Goal: Task Accomplishment & Management: Complete application form

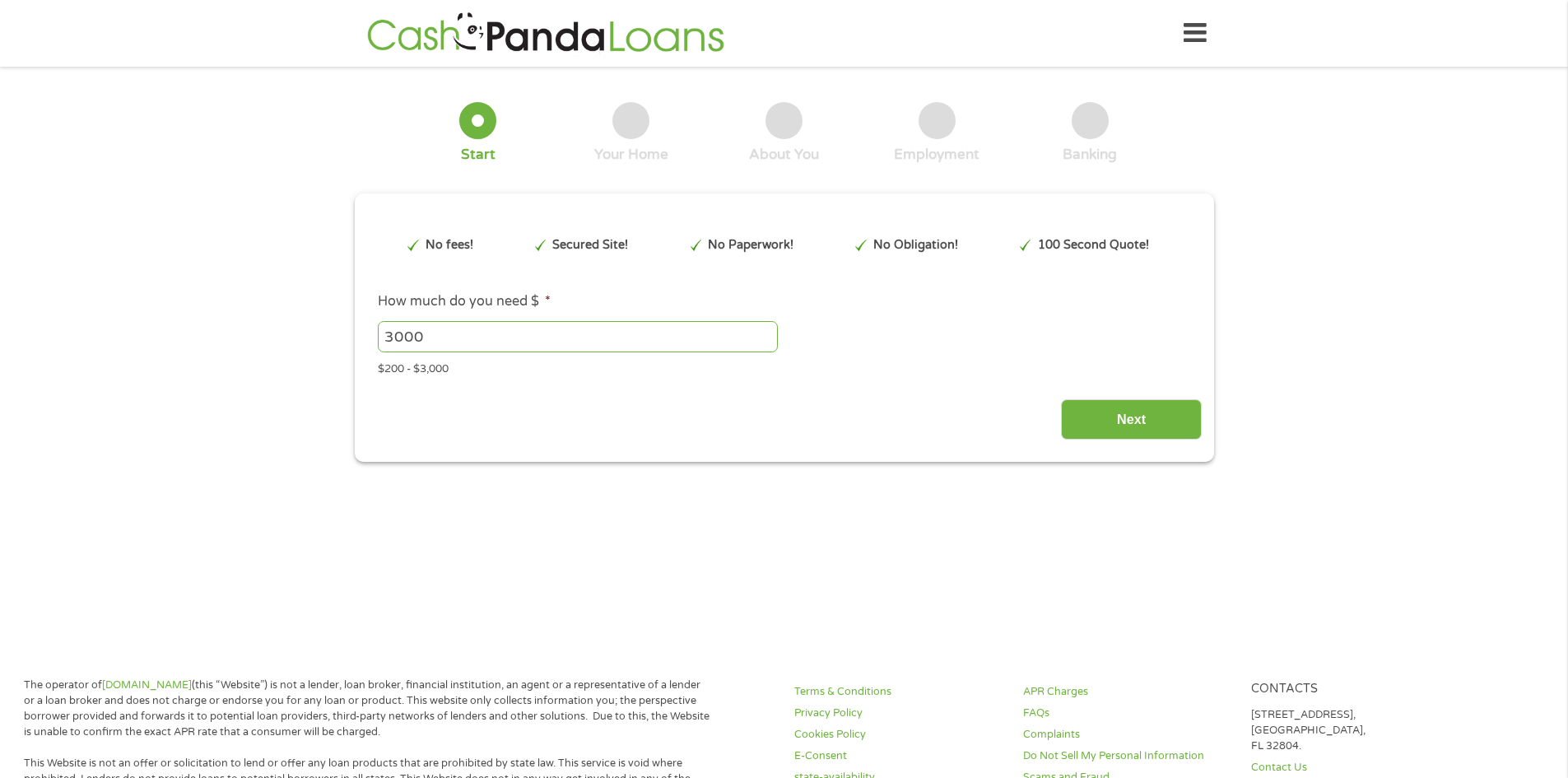
type input "EAIaIQobChMItuiz86vxjwMVmoVaBR2E9gzVEAAYAiAAEgKcU_D_BwE"
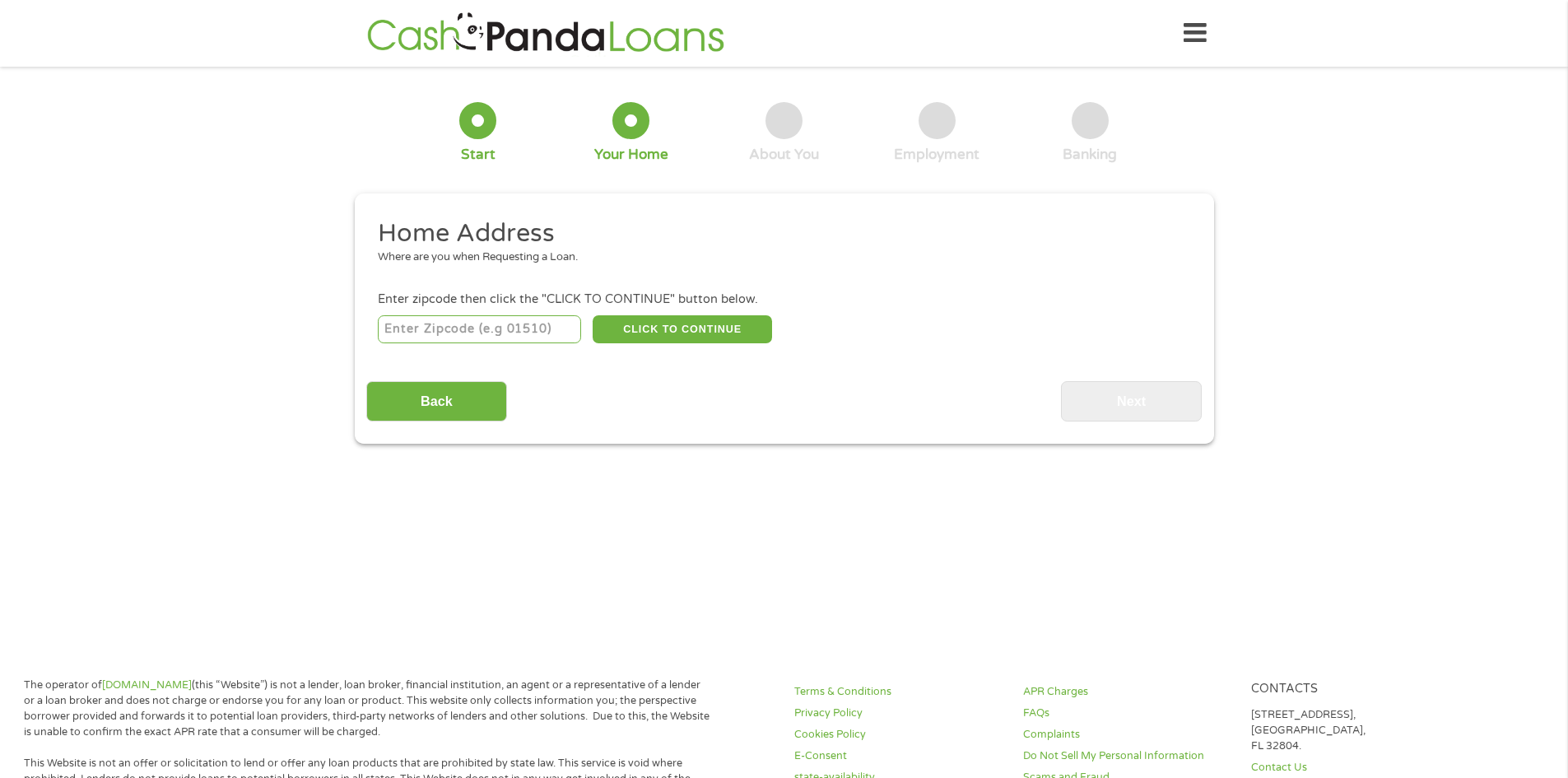
click at [416, 326] on input "number" at bounding box center [479, 329] width 203 height 28
type input "33064"
click at [670, 320] on button "CLICK TO CONTINUE" at bounding box center [682, 329] width 179 height 28
type input "33064"
type input "[GEOGRAPHIC_DATA]"
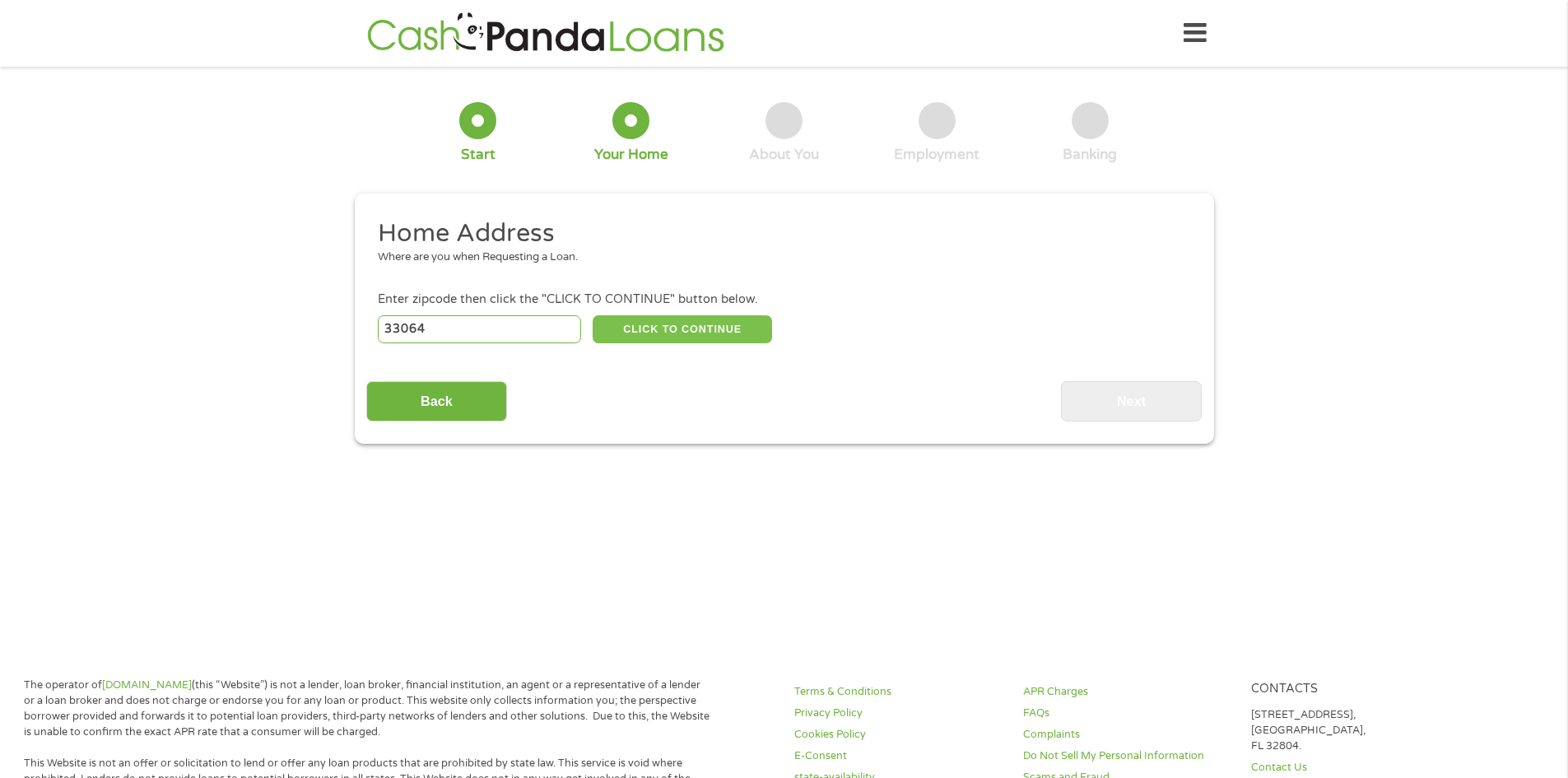
select select "[US_STATE]"
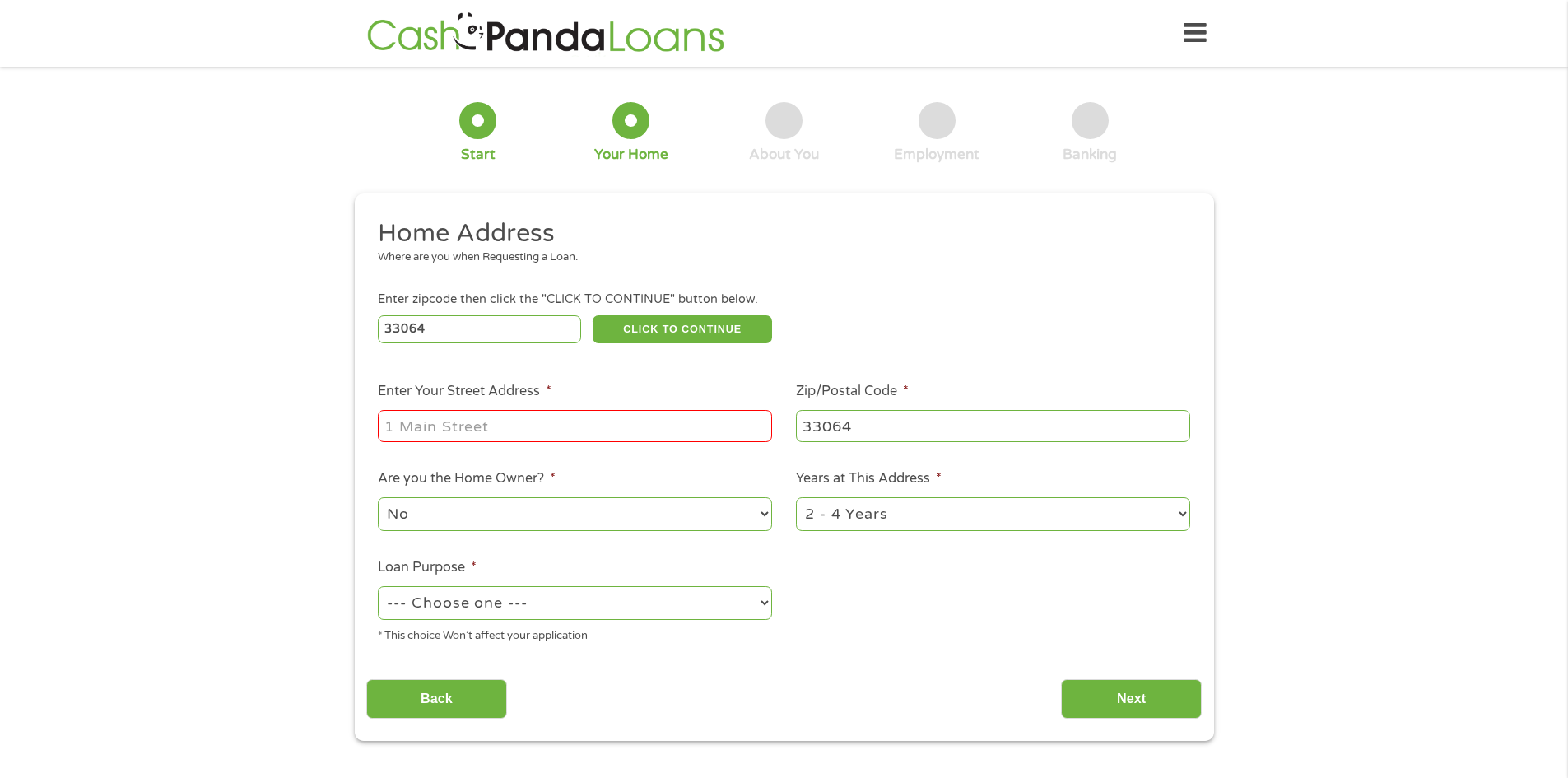
click at [495, 426] on input "Enter Your Street Address *" at bounding box center [574, 426] width 394 height 31
type input "[STREET_ADDRESS]"
click at [1179, 520] on select "1 Year or less 1 - 2 Years 2 - 4 Years Over 4 Years" at bounding box center [993, 513] width 394 height 34
select select "60months"
click at [796, 499] on select "1 Year or less 1 - 2 Years 2 - 4 Years Over 4 Years" at bounding box center [993, 513] width 394 height 34
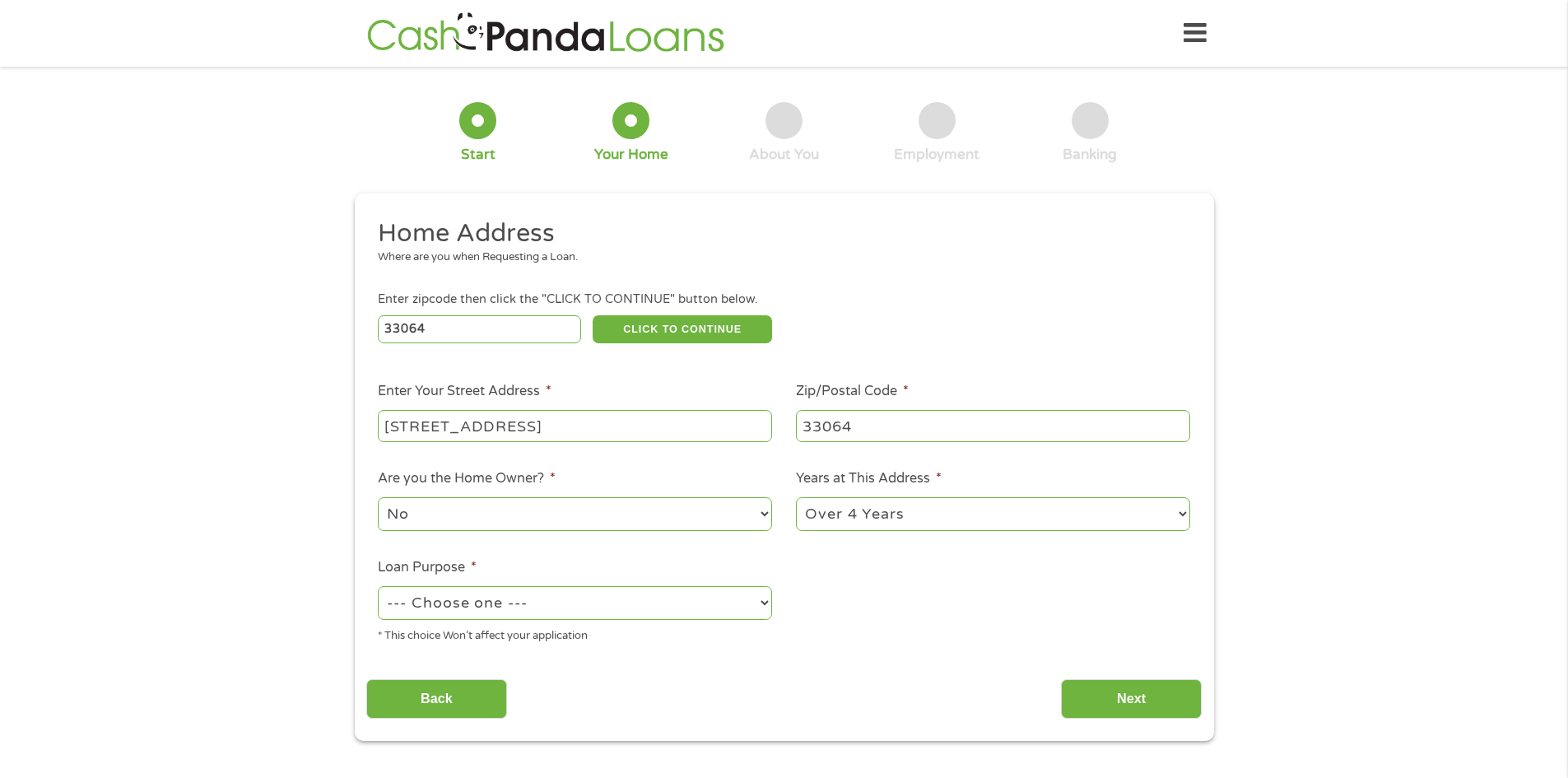
click at [763, 601] on select "--- Choose one --- Pay Bills Debt Consolidation Home Improvement Major Purchase…" at bounding box center [574, 602] width 394 height 34
select select "other"
click at [378, 588] on select "--- Choose one --- Pay Bills Debt Consolidation Home Improvement Major Purchase…" at bounding box center [574, 602] width 394 height 34
click at [1144, 704] on input "Next" at bounding box center [1131, 699] width 141 height 40
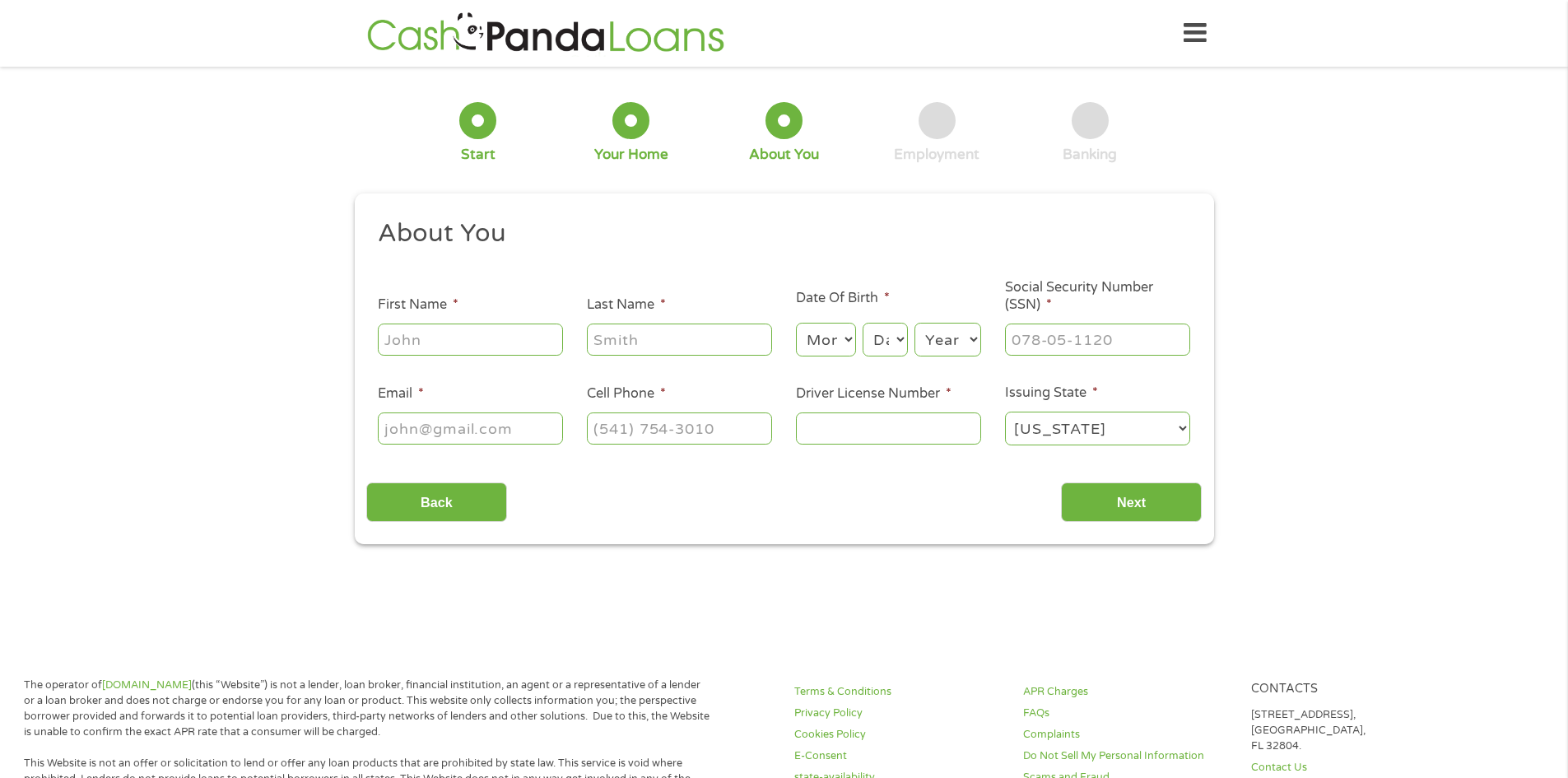
scroll to position [6, 6]
click at [428, 333] on input "First Name *" at bounding box center [470, 339] width 186 height 31
type input "[PERSON_NAME]"
click at [631, 333] on input "Last Name *" at bounding box center [680, 339] width 186 height 31
type input "[PERSON_NAME]"
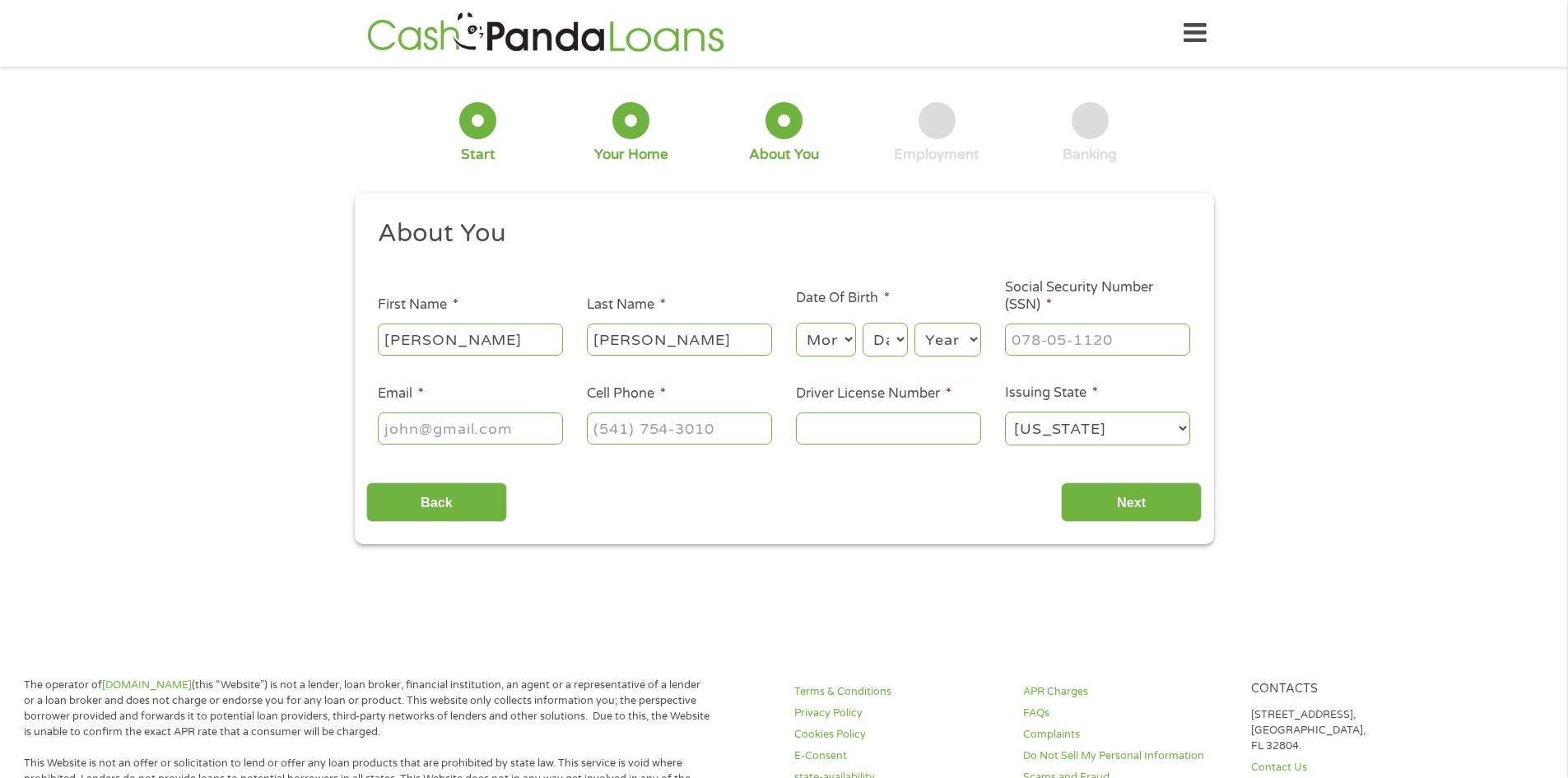
click at [849, 336] on select "Month 1 2 3 4 5 6 7 8 9 10 11 12" at bounding box center [826, 339] width 60 height 34
select select "2"
click at [796, 323] on select "Month 1 2 3 4 5 6 7 8 9 10 11 12" at bounding box center [826, 339] width 60 height 34
click at [903, 328] on select "Day 1 2 3 4 5 6 7 8 9 10 11 12 13 14 15 16 17 18 19 20 21 22 23 24 25 26 27 28 …" at bounding box center [885, 339] width 45 height 34
select select "16"
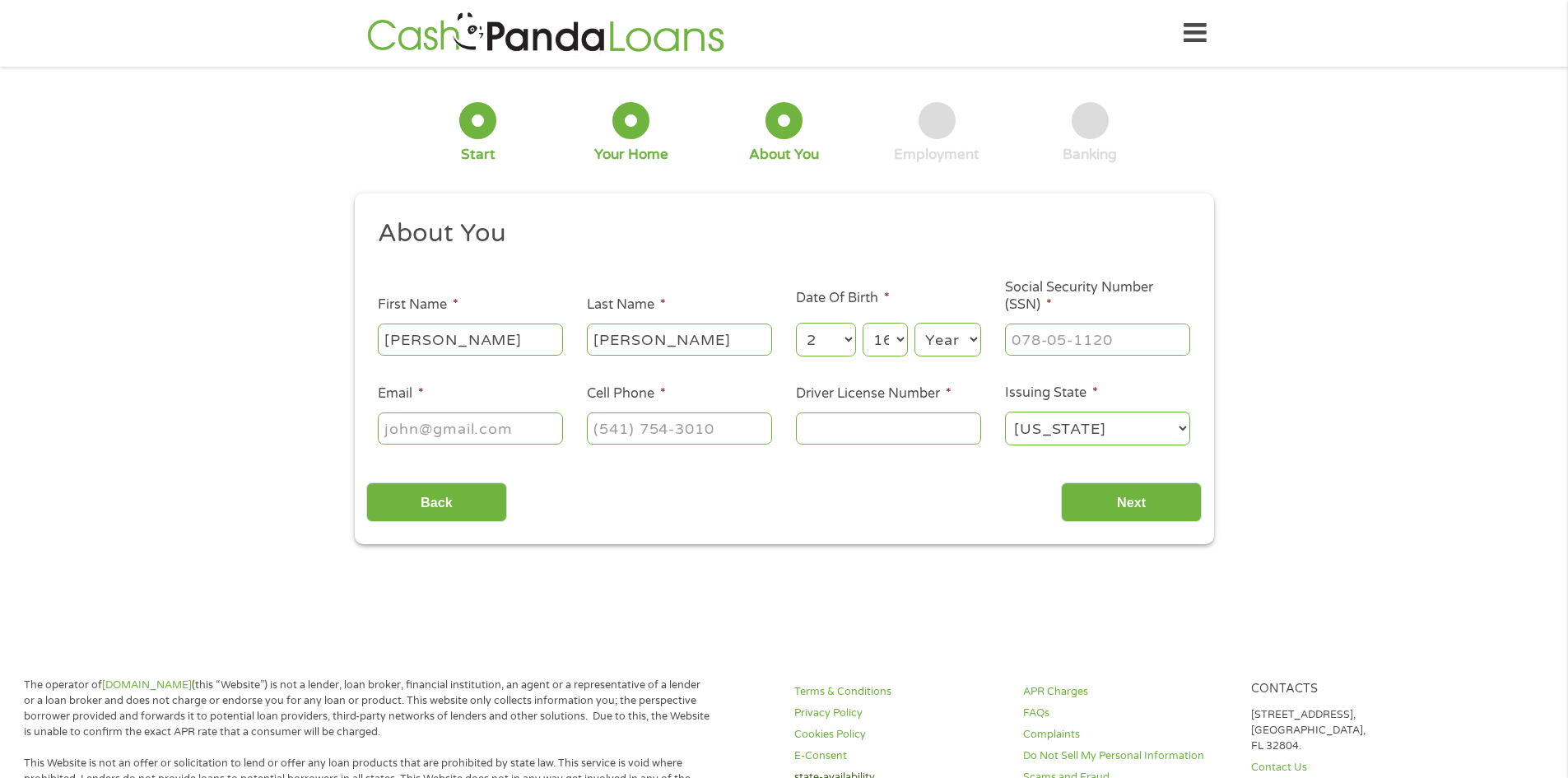
click at [863, 323] on select "Day 1 2 3 4 5 6 7 8 9 10 11 12 13 14 15 16 17 18 19 20 21 22 23 24 25 26 27 28 …" at bounding box center [885, 339] width 45 height 34
click at [975, 341] on select "Year [DATE] 2006 2005 2004 2003 2002 2001 2000 1999 1998 1997 1996 1995 1994 19…" at bounding box center [947, 339] width 66 height 34
select select "1955"
click at [915, 323] on select "Year [DATE] 2006 2005 2004 2003 2002 2001 2000 1999 1998 1997 1996 1995 1994 19…" at bounding box center [947, 339] width 66 height 34
click at [1024, 347] on input "___-__-____" at bounding box center [1098, 339] width 186 height 31
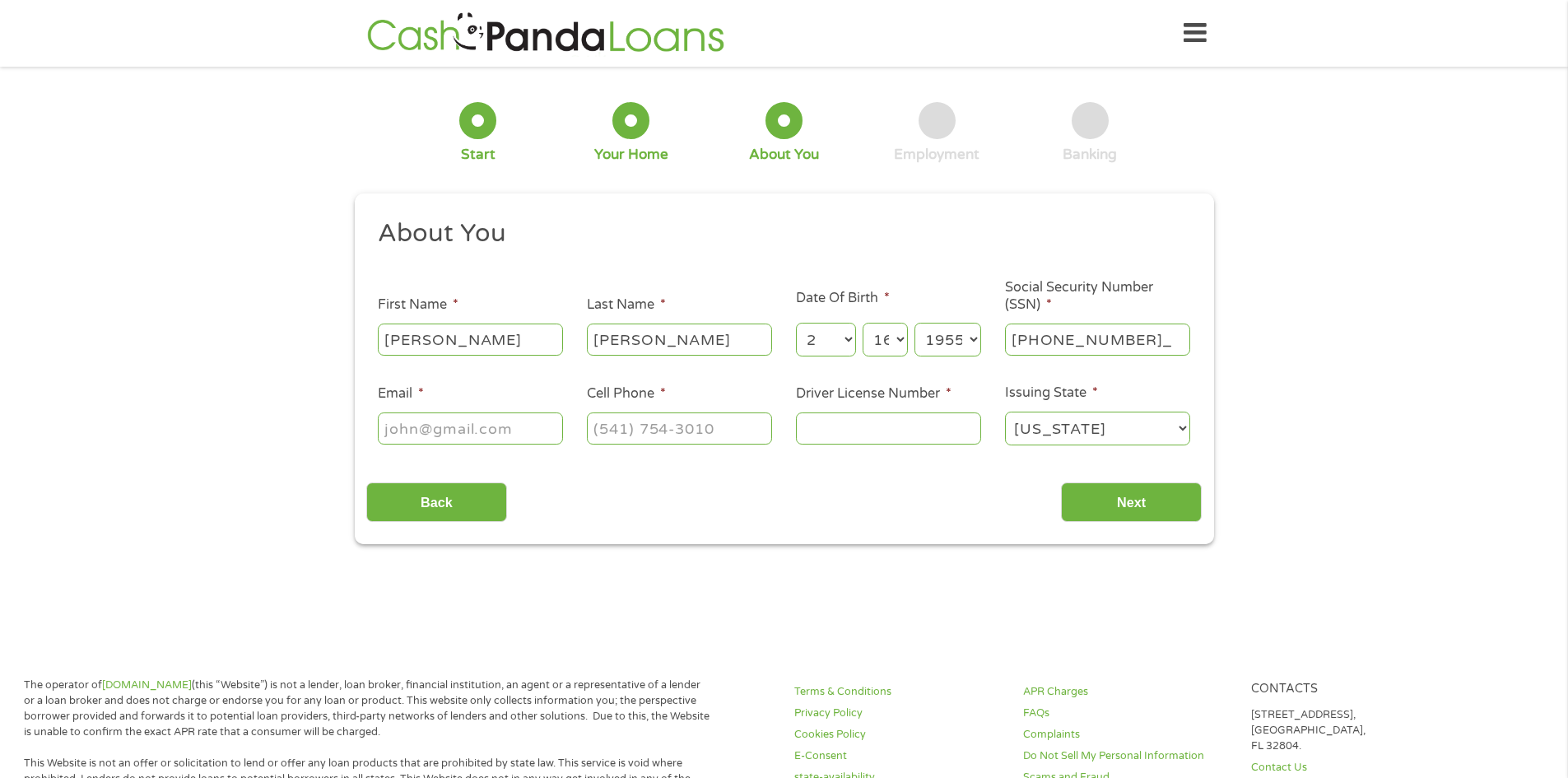
type input "248-02-7387"
click at [433, 412] on input "Email *" at bounding box center [470, 428] width 186 height 31
type input "[EMAIL_ADDRESS][DOMAIN_NAME]"
click at [603, 424] on input "(___) ___-____" at bounding box center [680, 428] width 186 height 31
type input "[PHONE_NUMBER]"
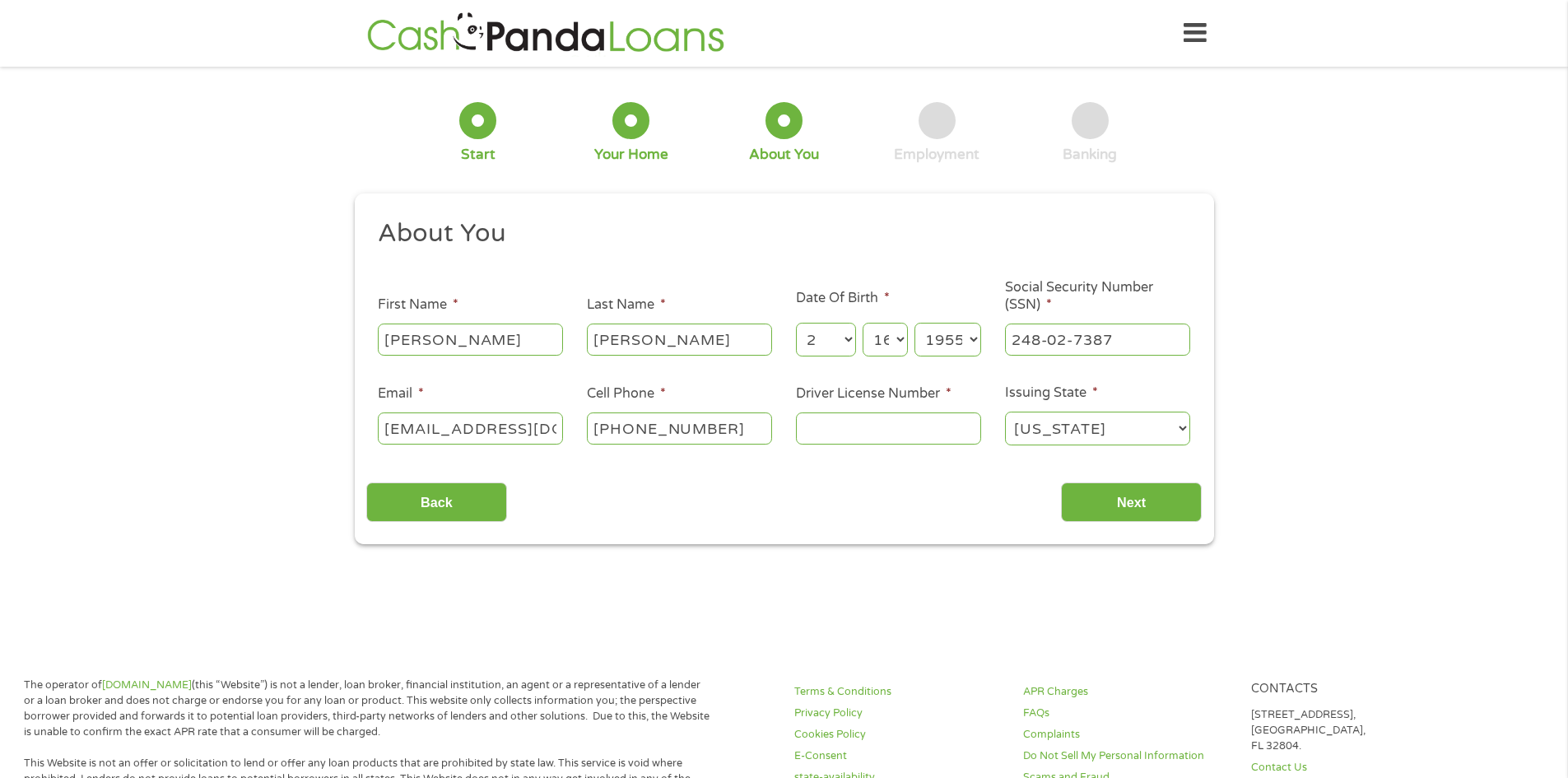
click at [816, 419] on input "Driver License Number *" at bounding box center [889, 428] width 186 height 31
type input "S365044555560"
click at [1145, 487] on input "Next" at bounding box center [1131, 502] width 141 height 40
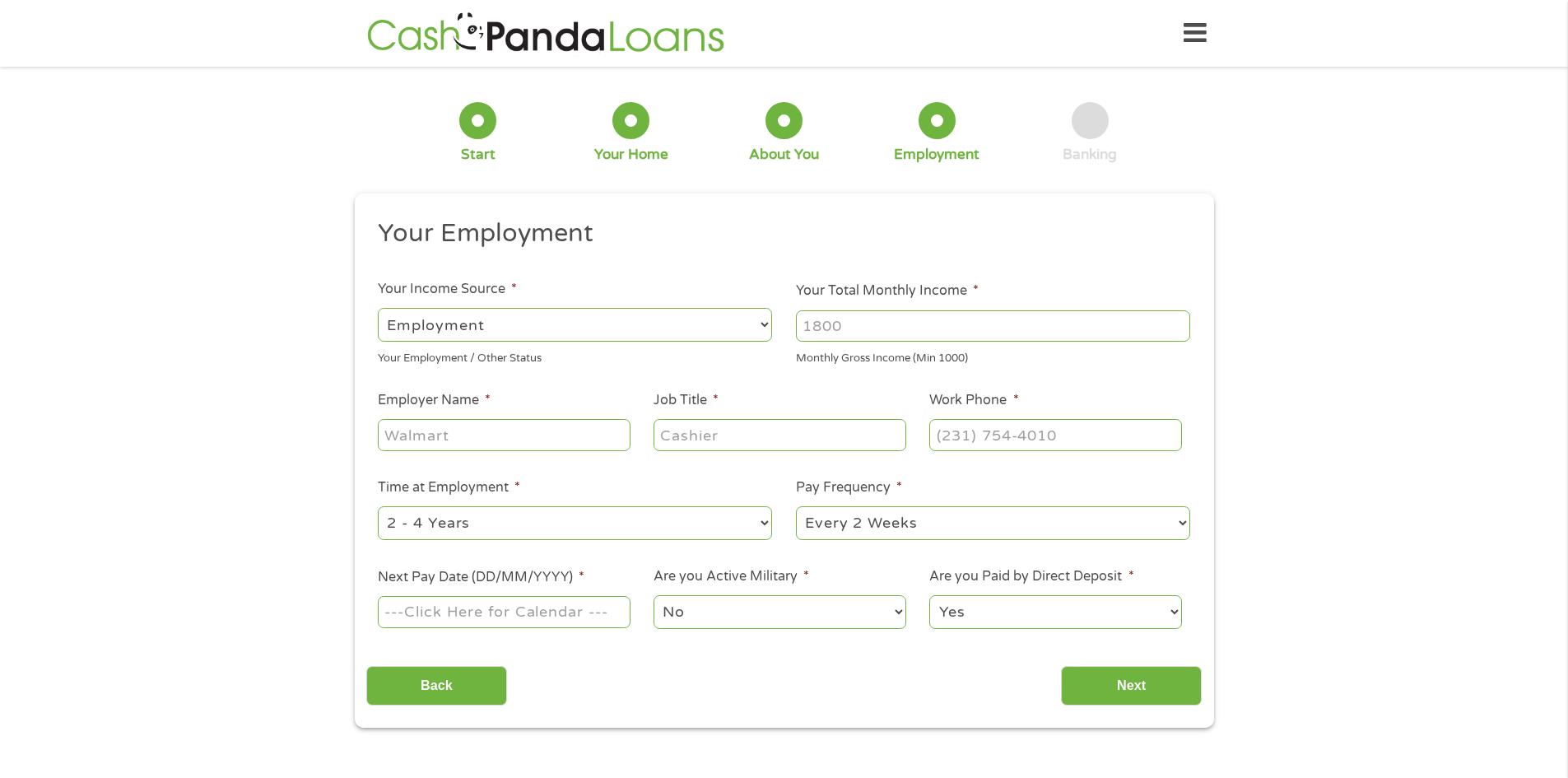
click at [760, 324] on select "--- Choose one --- Employment [DEMOGRAPHIC_DATA] Benefits" at bounding box center [574, 324] width 394 height 34
select select "benefits"
click at [378, 308] on select "--- Choose one --- Employment [DEMOGRAPHIC_DATA] Benefits" at bounding box center [574, 324] width 394 height 34
type input "Other"
type input "[PHONE_NUMBER]"
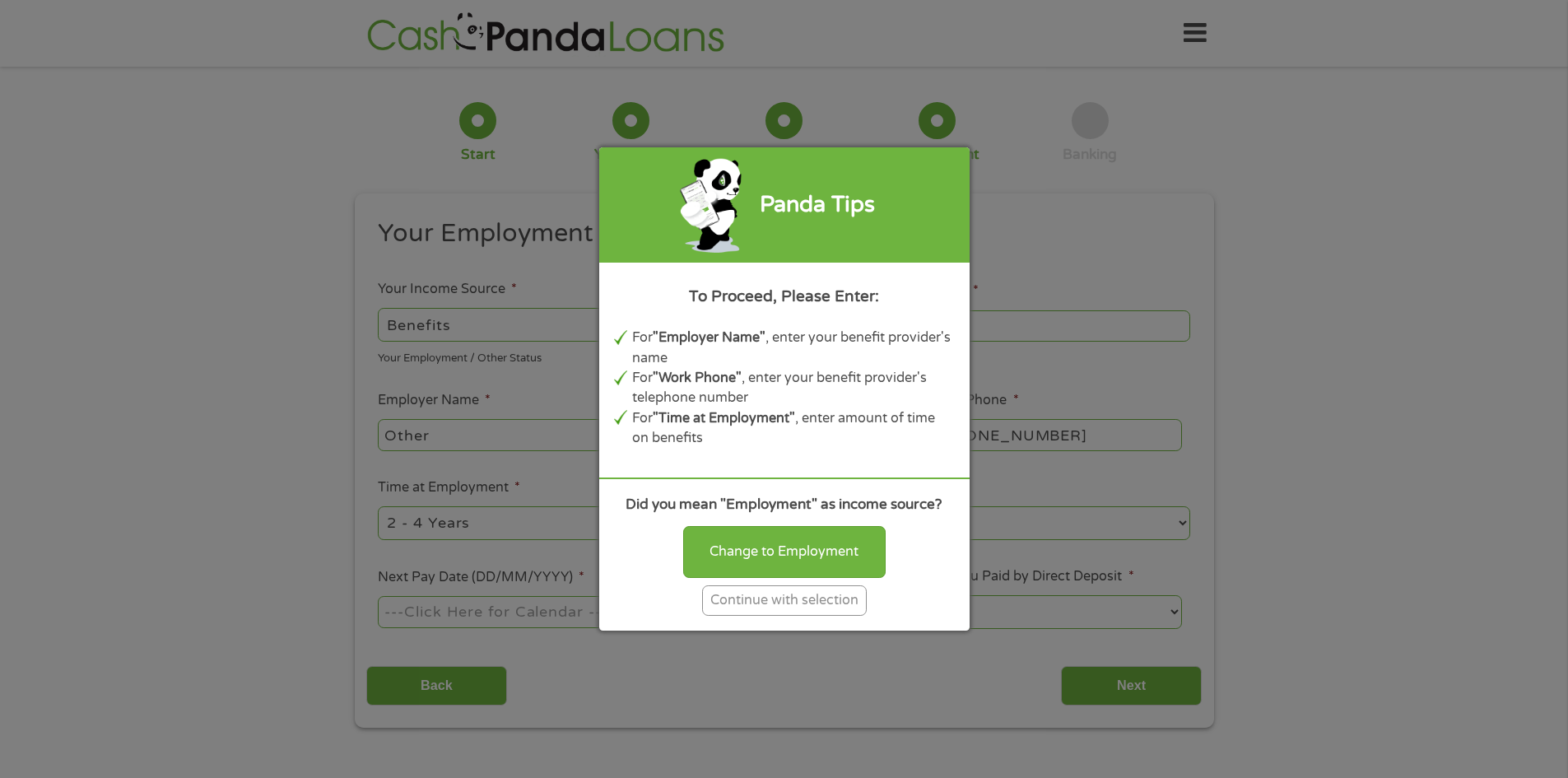
click at [783, 599] on div "Continue with selection" at bounding box center [784, 600] width 165 height 30
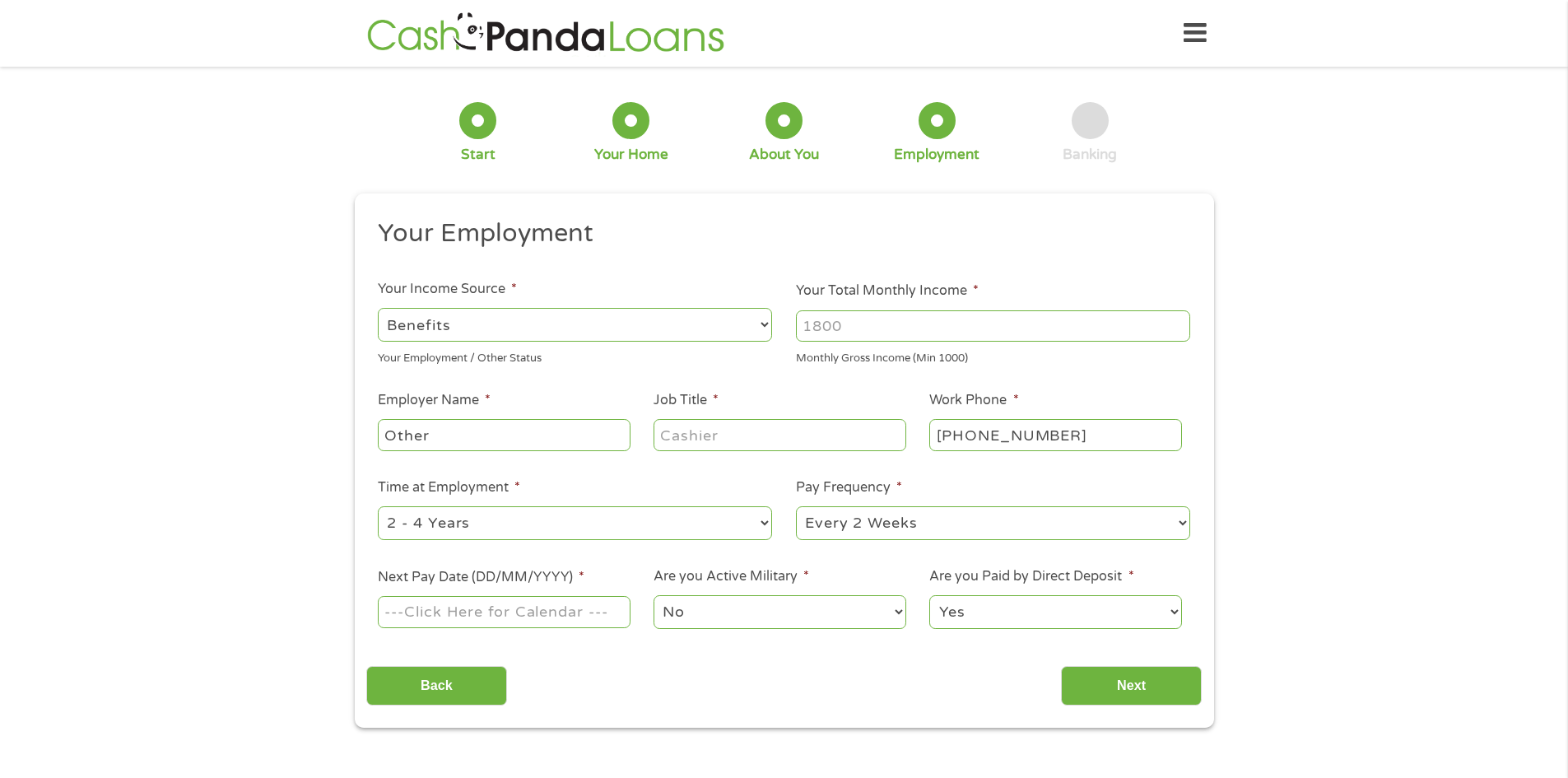
click at [1093, 331] on input "Your Total Monthly Income *" at bounding box center [993, 326] width 394 height 31
click at [1179, 323] on input "1000" at bounding box center [993, 326] width 394 height 31
click at [1171, 330] on input "1000" at bounding box center [993, 326] width 394 height 31
click at [1180, 330] on input "1000" at bounding box center [993, 326] width 394 height 31
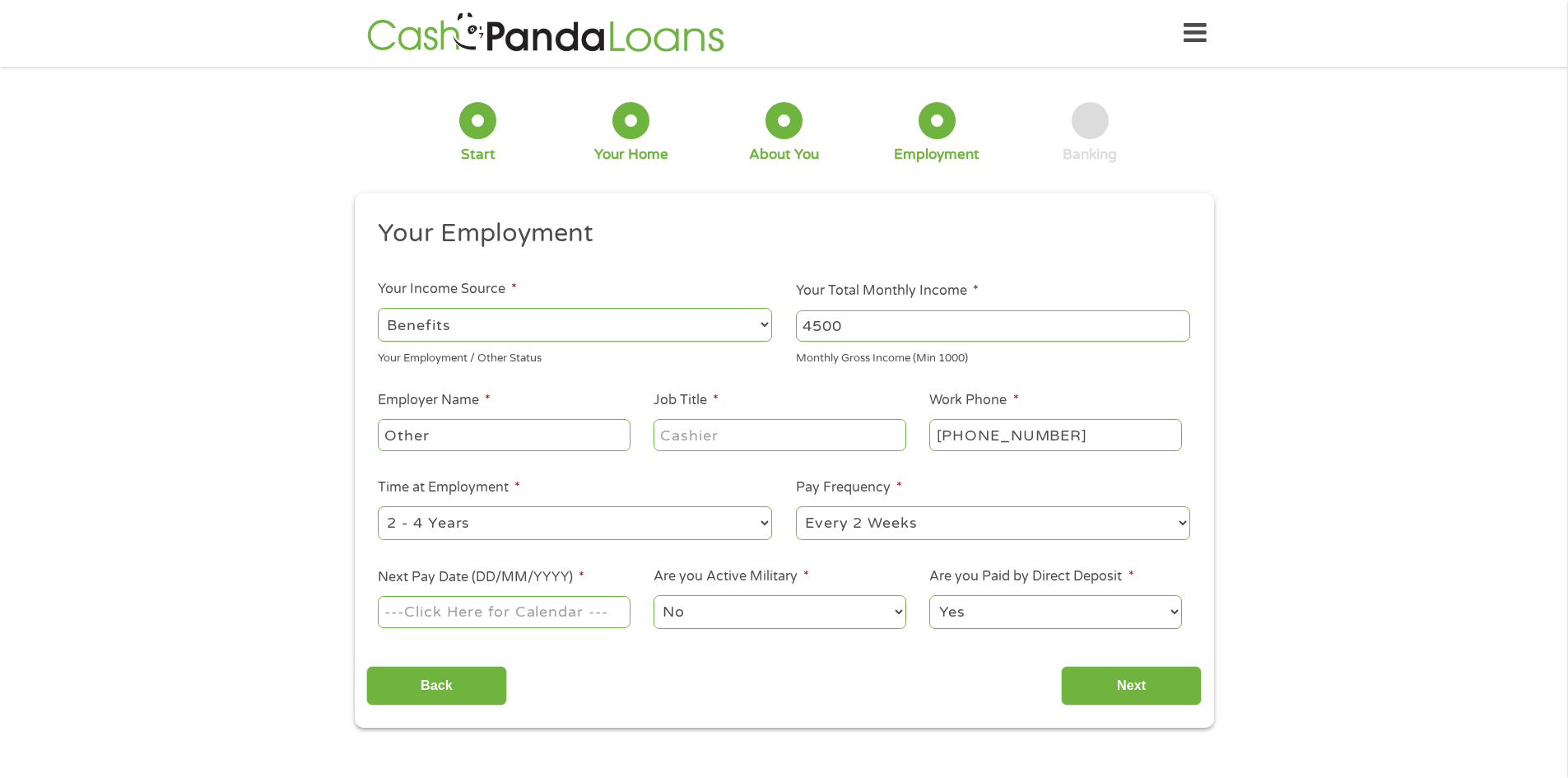
type input "4500"
click at [505, 430] on input "Other" at bounding box center [503, 435] width 252 height 31
click at [732, 436] on input "Job Title *" at bounding box center [779, 435] width 252 height 31
type input "Tax Preparer"
click at [1181, 520] on select "--- Choose one --- Every 2 Weeks Every Week Monthly Semi-Monthly" at bounding box center [993, 522] width 394 height 34
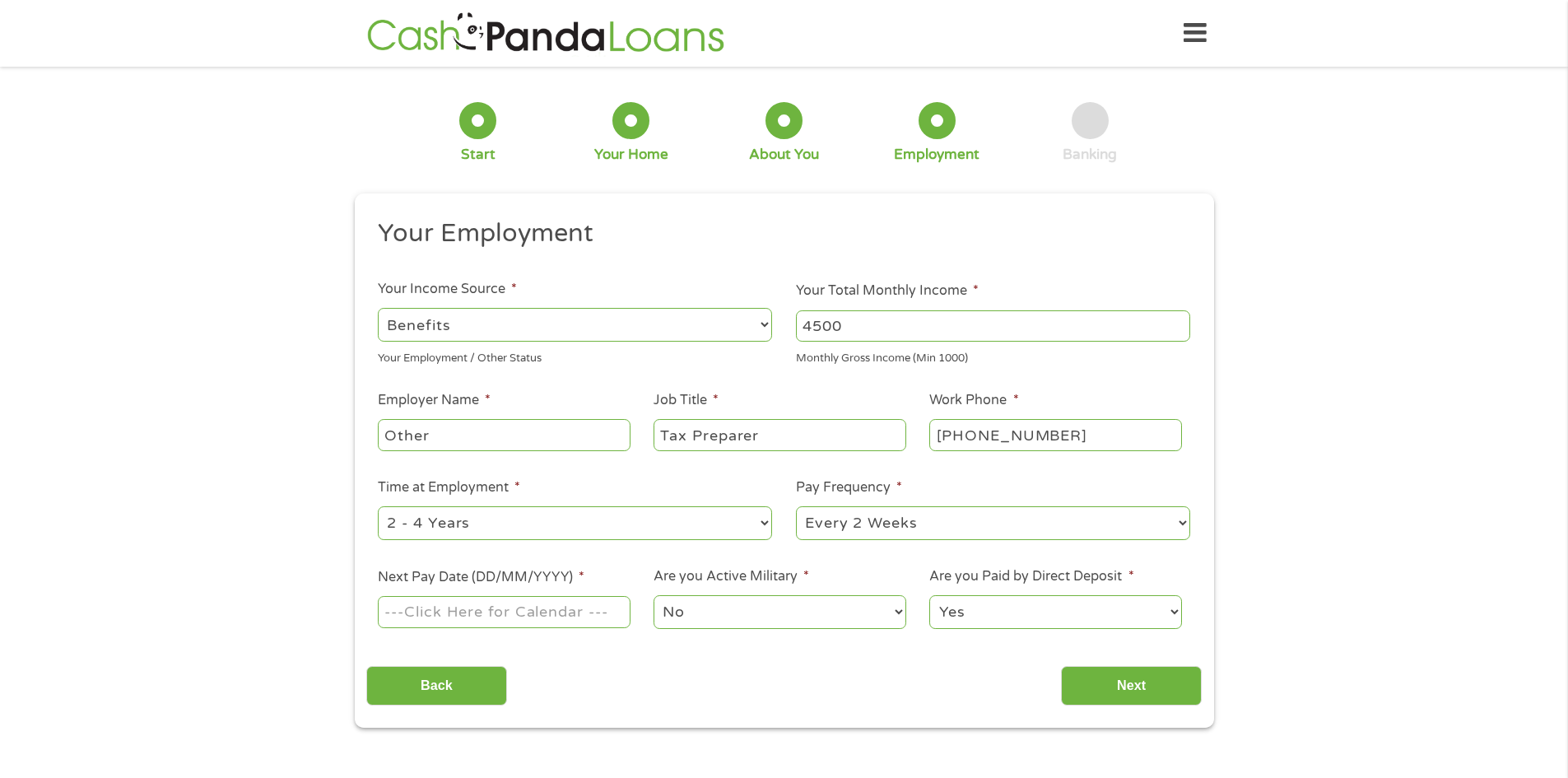
select select "monthly"
click at [796, 506] on select "--- Choose one --- Every 2 Weeks Every Week Monthly Semi-Monthly" at bounding box center [993, 522] width 394 height 34
click at [528, 616] on input "Next Pay Date (DD/MM/YYYY) *" at bounding box center [503, 611] width 252 height 31
type input "[DATE]"
click at [1134, 683] on input "Next" at bounding box center [1131, 686] width 141 height 40
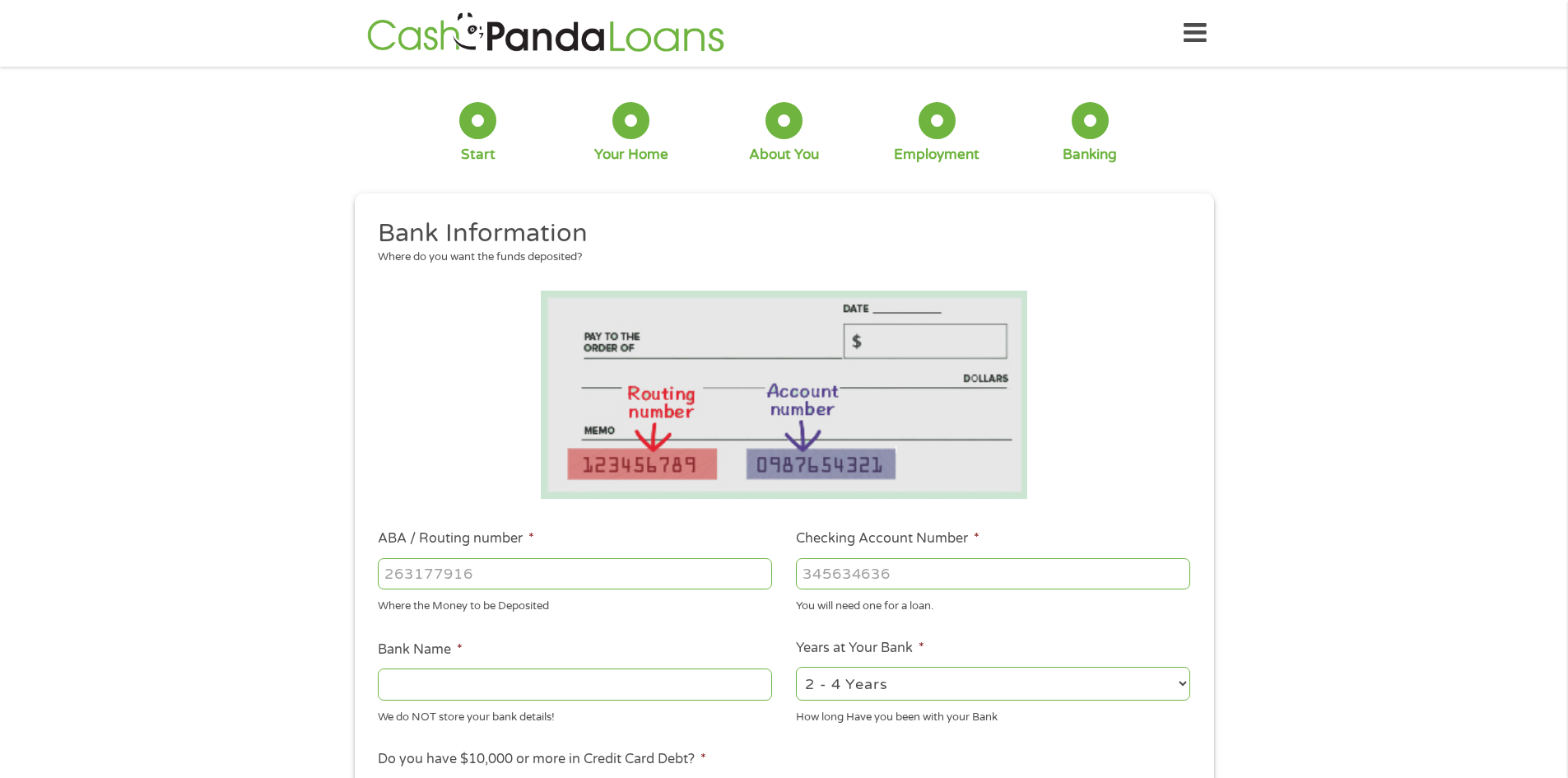
click at [468, 572] on input "ABA / Routing number *" at bounding box center [574, 573] width 394 height 31
type input "063100277"
type input "BANK OF AMERICA NA"
type input "063100277"
click at [845, 578] on input "Checking Account Number *" at bounding box center [993, 573] width 394 height 31
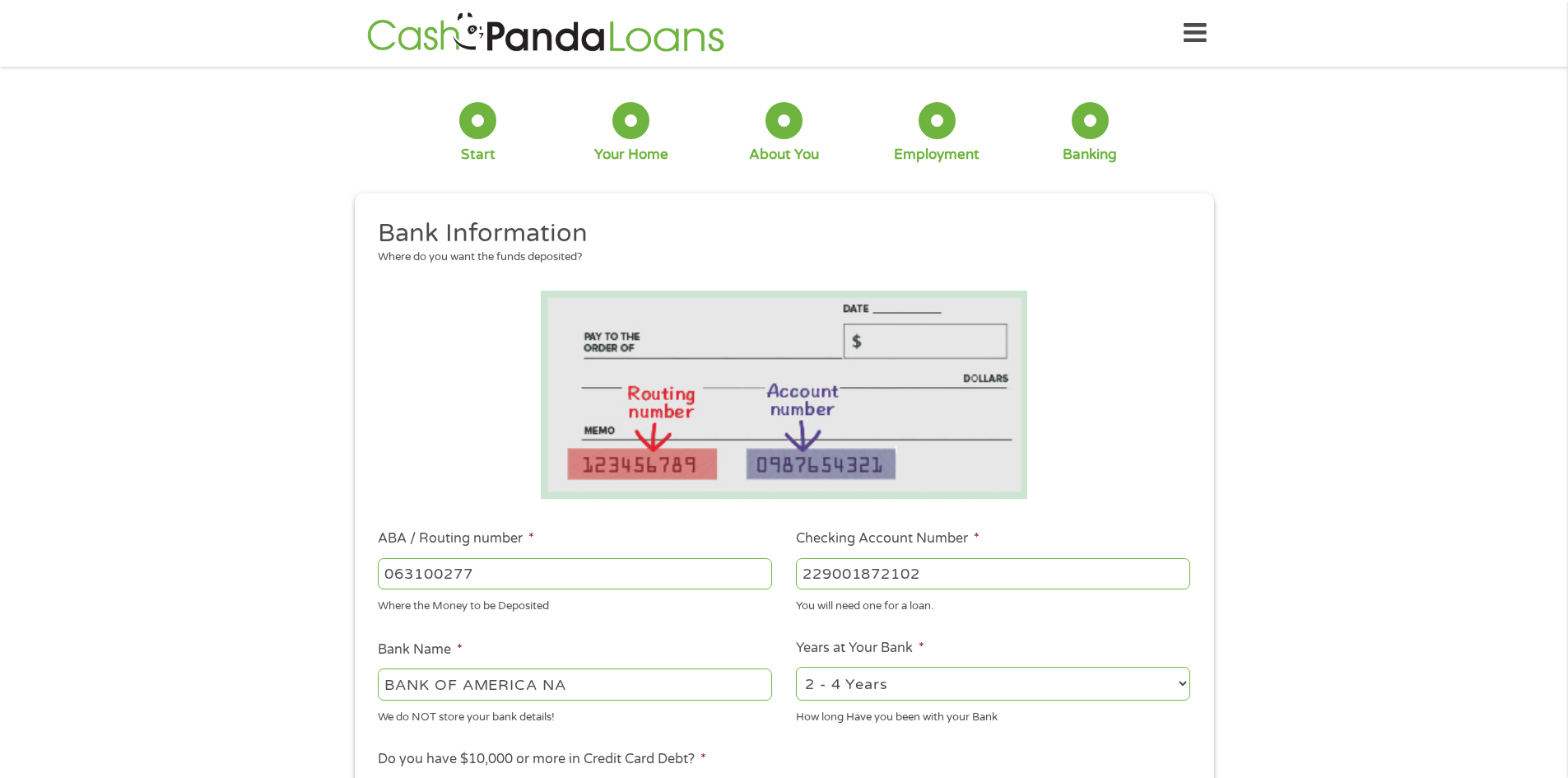
type input "229001872102"
click at [1184, 681] on select "2 - 4 Years 6 - 12 Months 1 - 2 Years Over 4 Years" at bounding box center [993, 683] width 394 height 34
select select "60months"
click at [796, 667] on select "2 - 4 Years 6 - 12 Months 1 - 2 Years Over 4 Years" at bounding box center [993, 683] width 394 height 34
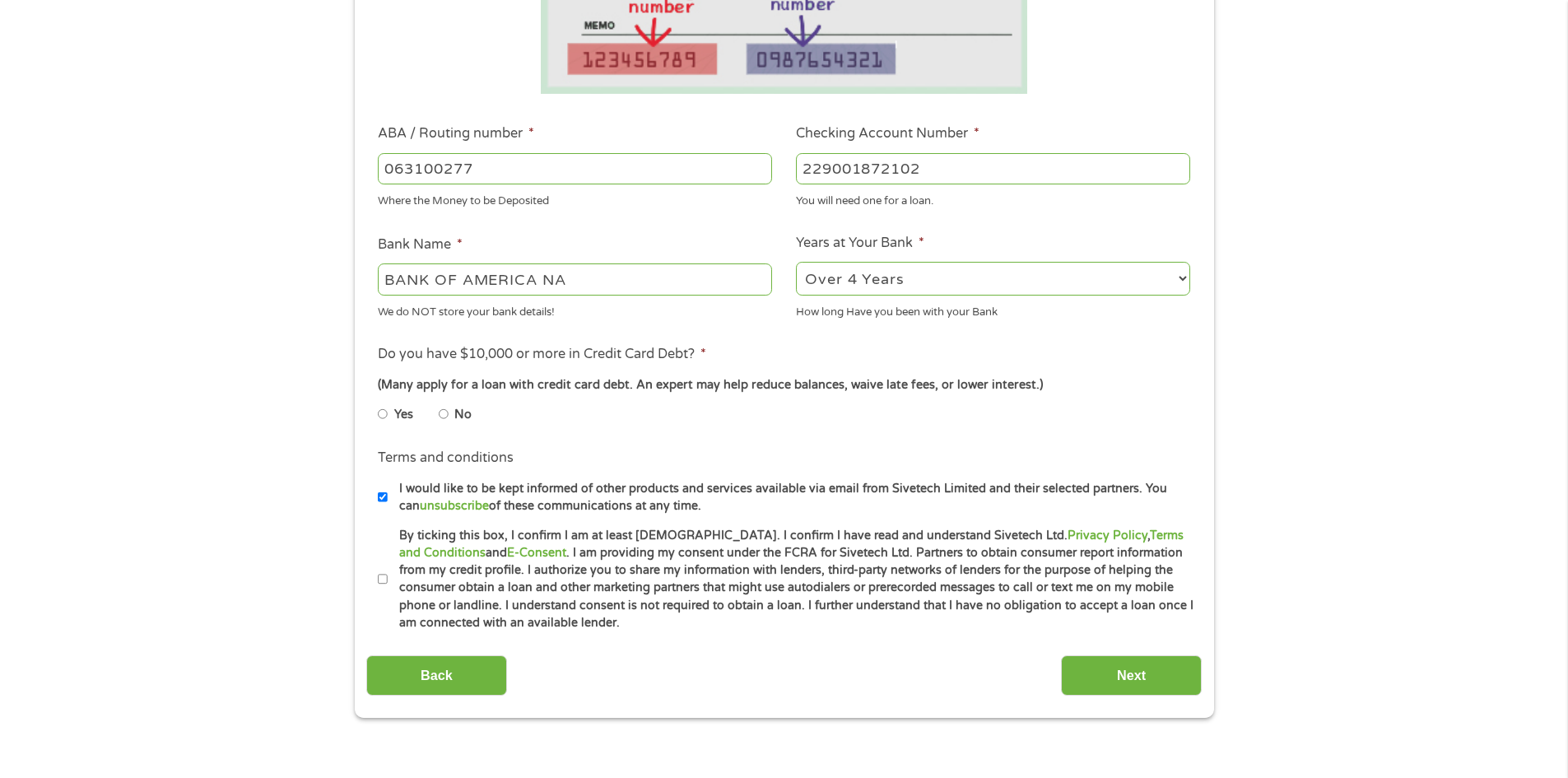
scroll to position [402, 0]
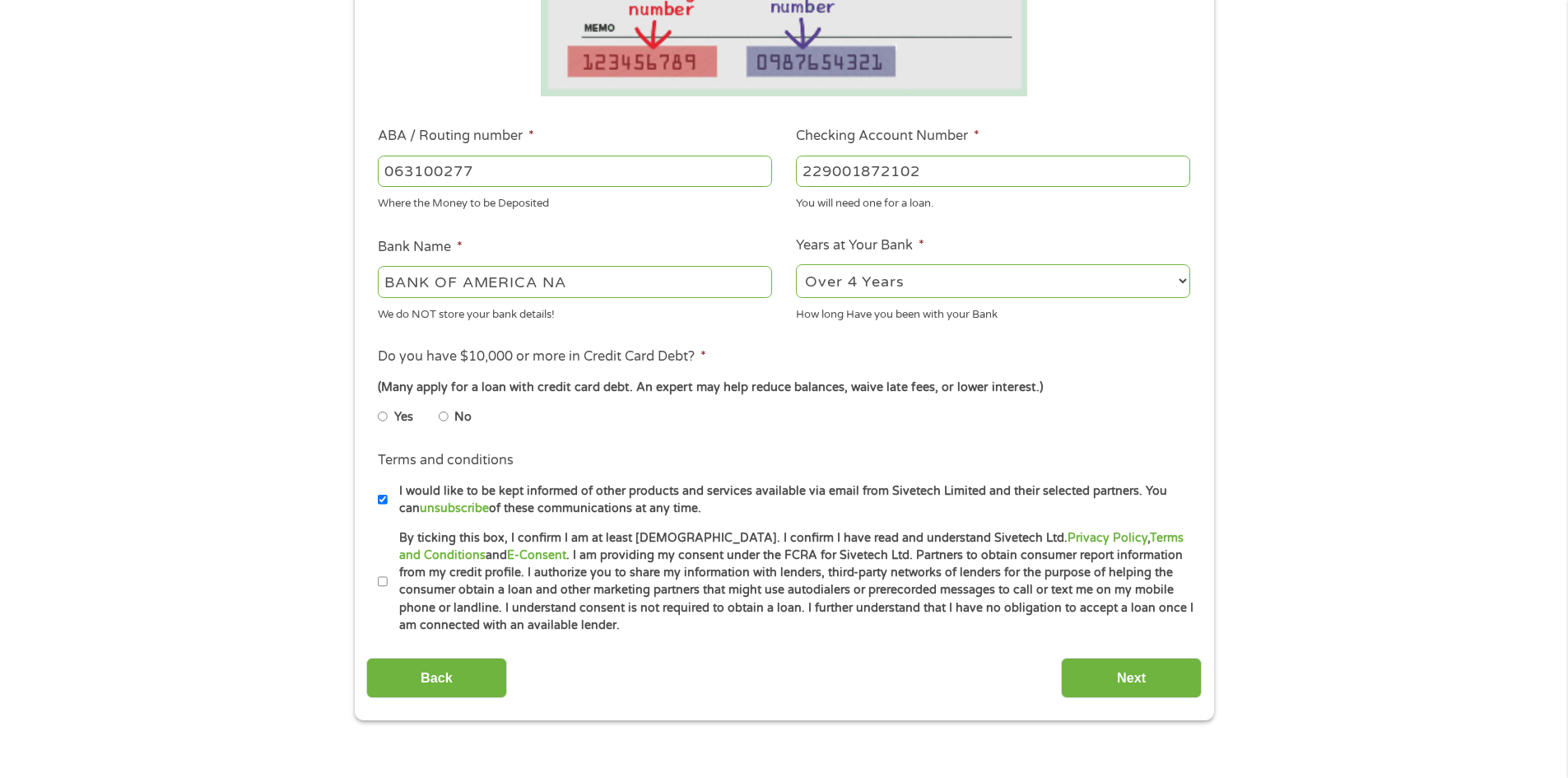
click at [445, 415] on input "No" at bounding box center [443, 416] width 10 height 26
radio input "true"
click at [380, 581] on input "By ticking this box, I confirm I am at least [DEMOGRAPHIC_DATA]. I confirm I ha…" at bounding box center [382, 581] width 10 height 26
checkbox input "true"
click at [1137, 676] on input "Next" at bounding box center [1131, 678] width 141 height 40
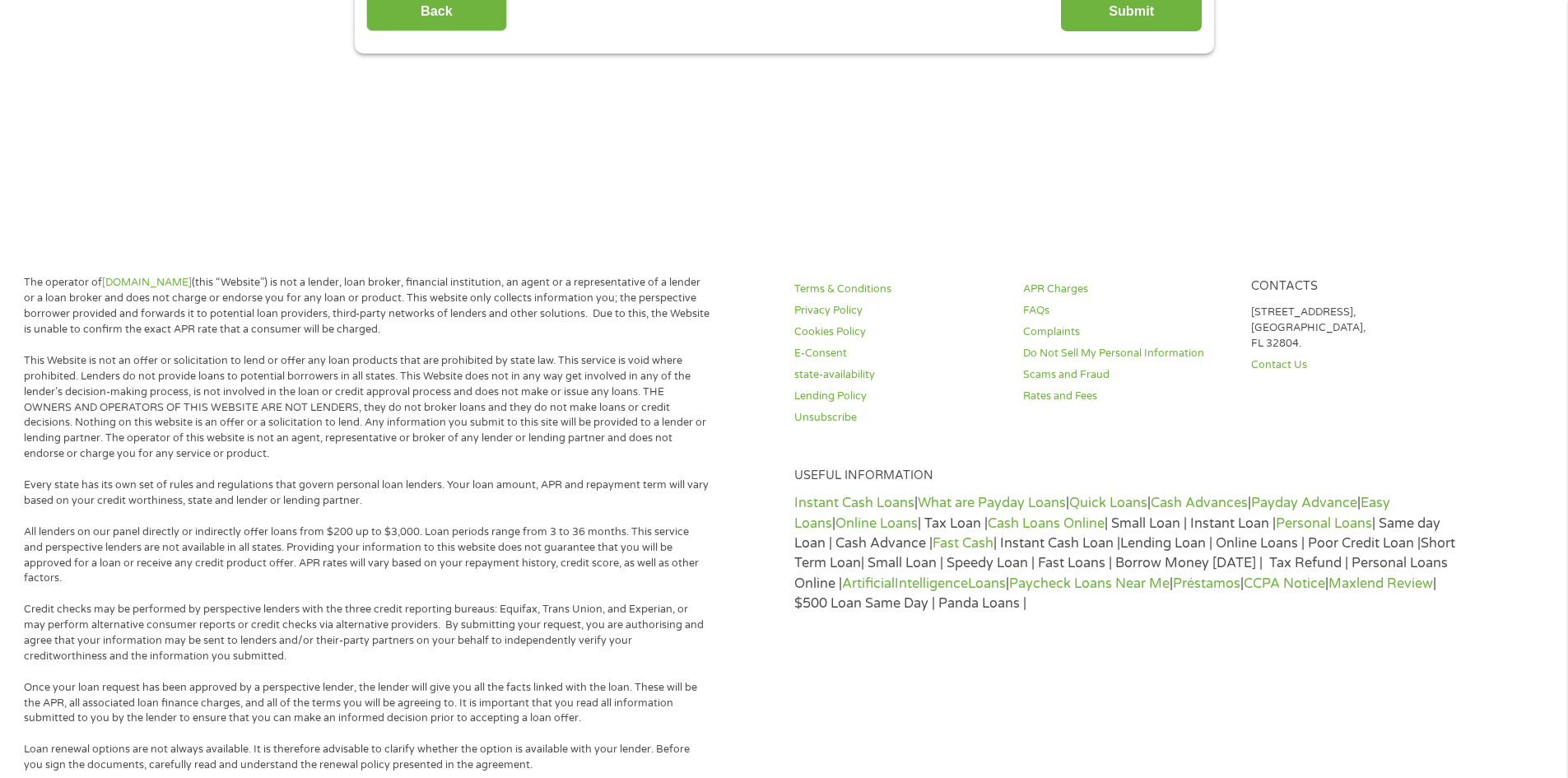
scroll to position [0, 0]
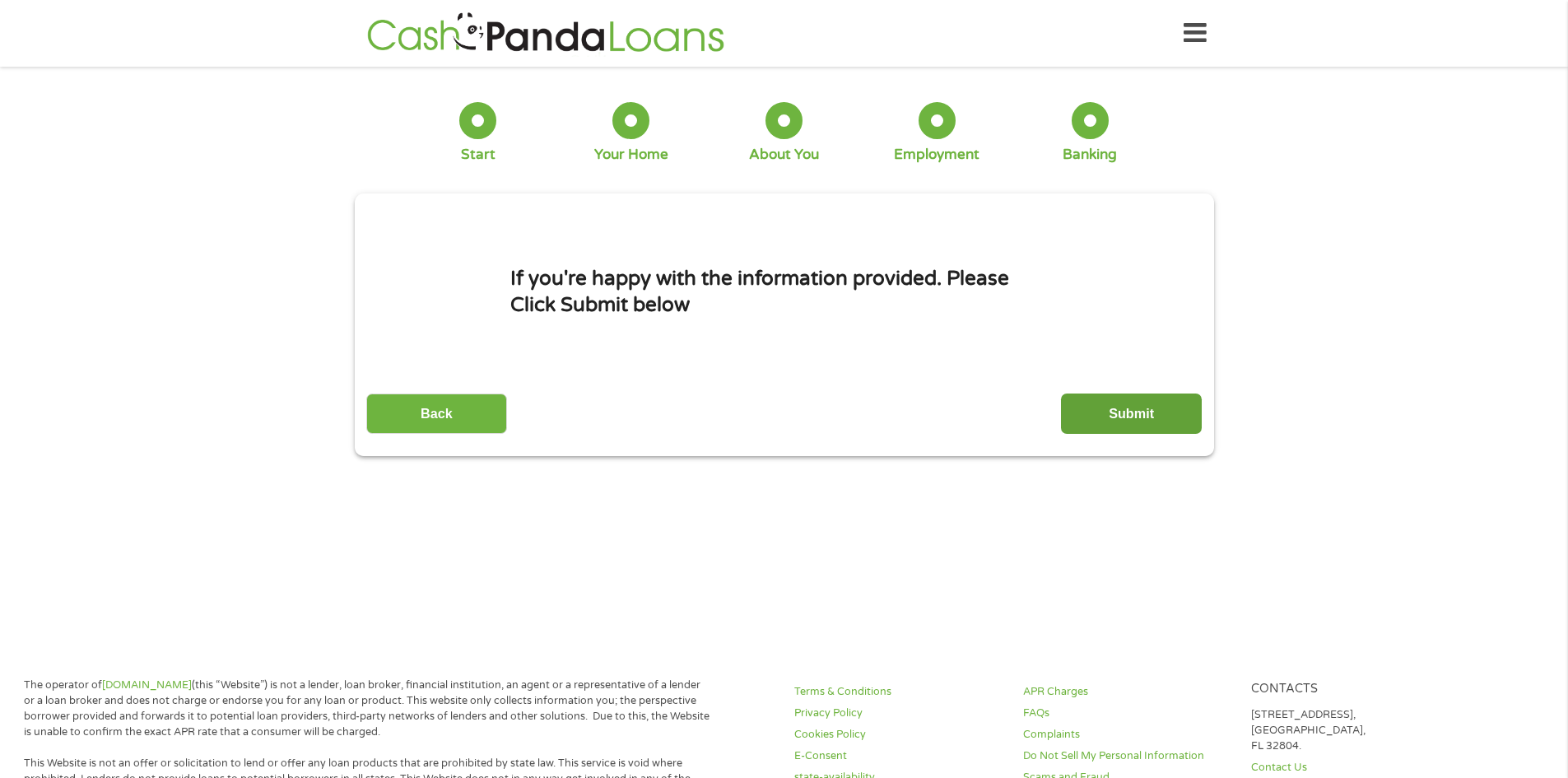
click at [1148, 407] on input "Submit" at bounding box center [1131, 413] width 141 height 40
